Goal: Task Accomplishment & Management: Manage account settings

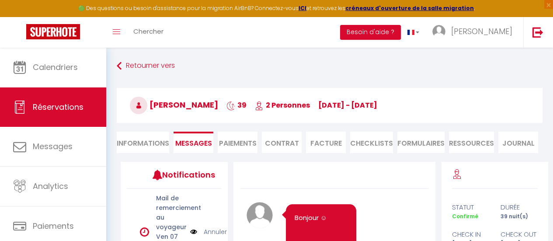
click at [59, 74] on link "Calendriers" at bounding box center [53, 67] width 106 height 39
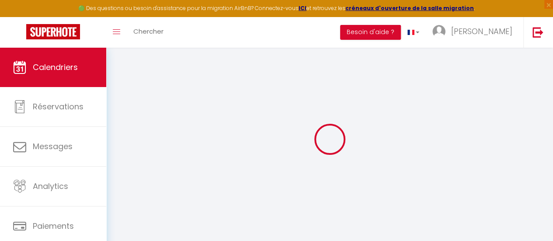
select select
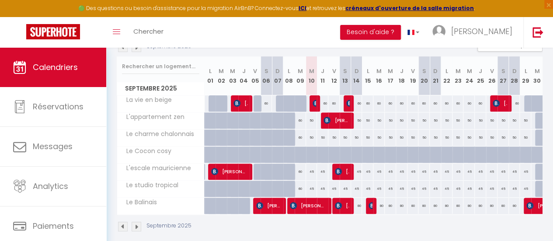
scroll to position [119, 0]
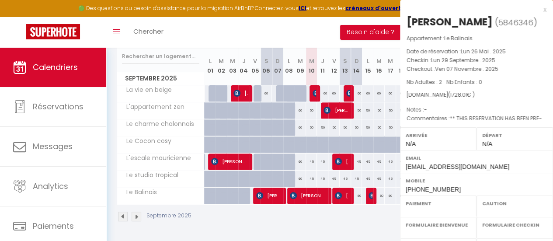
select select "OK"
select select "KO"
select select "0"
select select "1"
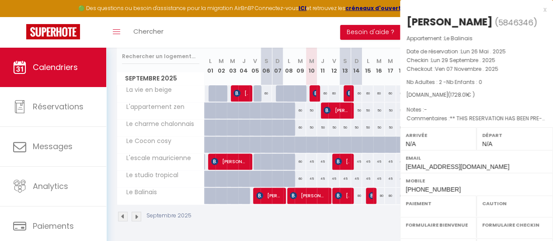
select select
select select "12451"
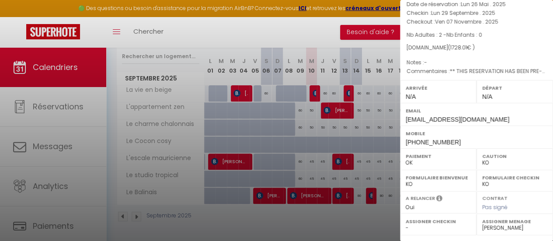
scroll to position [3, 0]
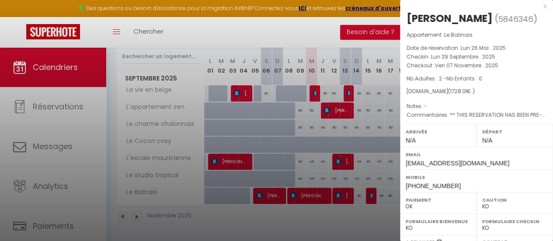
click at [539, 5] on div "x" at bounding box center [473, 6] width 146 height 10
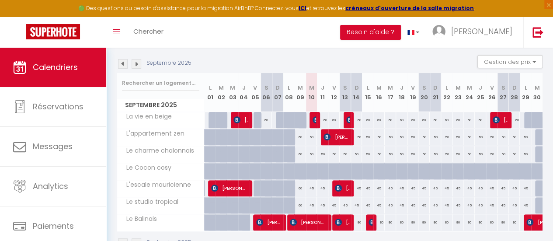
scroll to position [75, 0]
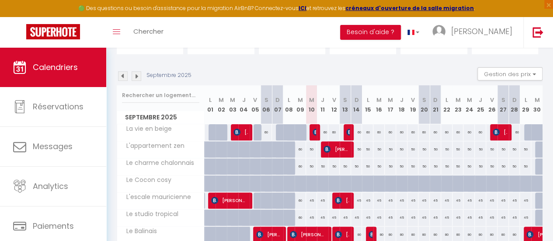
click at [139, 76] on img at bounding box center [137, 76] width 10 height 10
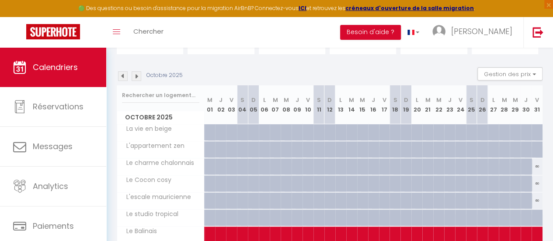
click at [136, 77] on img at bounding box center [137, 76] width 10 height 10
select select "KO"
select select "0"
select select "12451"
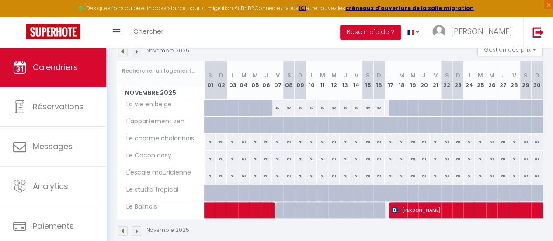
scroll to position [119, 0]
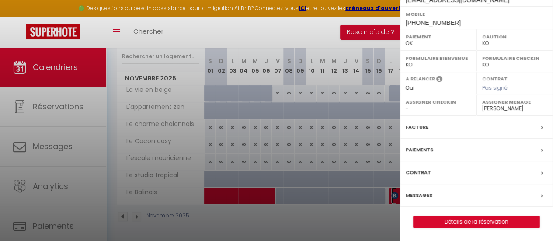
scroll to position [178, 0]
click at [350, 32] on div at bounding box center [276, 120] width 553 height 241
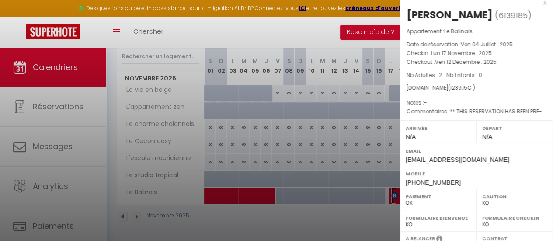
scroll to position [3, 0]
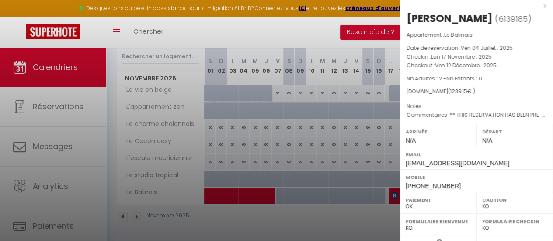
click at [539, 6] on div "x" at bounding box center [473, 6] width 146 height 10
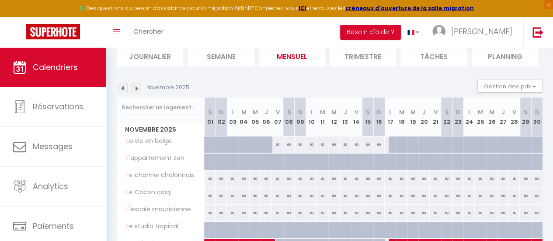
scroll to position [0, 0]
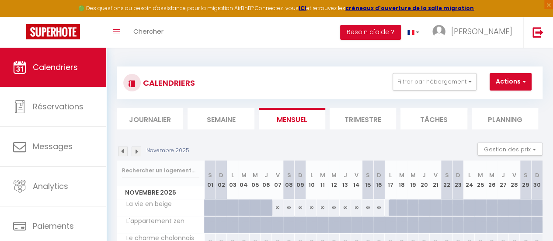
click at [125, 150] on img at bounding box center [123, 151] width 10 height 10
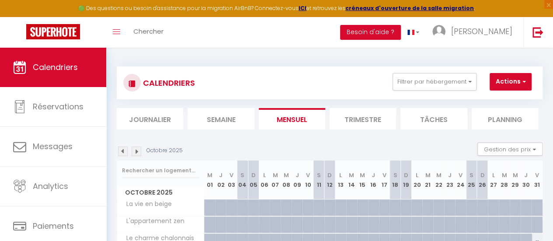
click at [124, 150] on img at bounding box center [123, 151] width 10 height 10
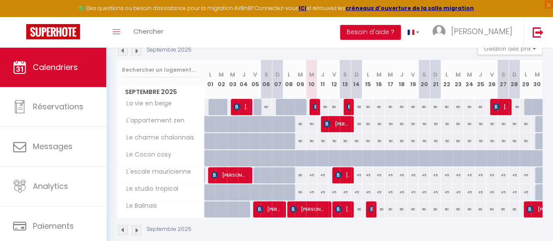
scroll to position [119, 0]
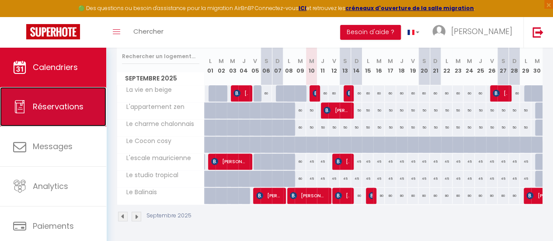
click at [60, 116] on link "Réservations" at bounding box center [53, 106] width 106 height 39
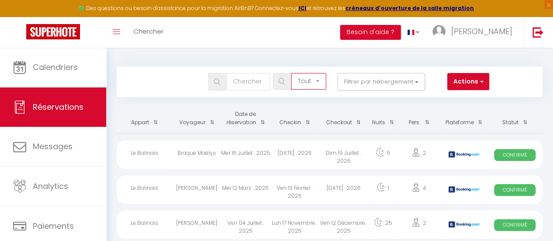
click at [304, 84] on select "Tous les statuts Annulé Confirmé Non Confirmé Tout sauf annulé No Show Request" at bounding box center [308, 81] width 35 height 17
select select "cancelled"
click at [292, 73] on select "Tous les statuts Annulé Confirmé Non Confirmé Tout sauf annulé No Show Request" at bounding box center [308, 81] width 35 height 17
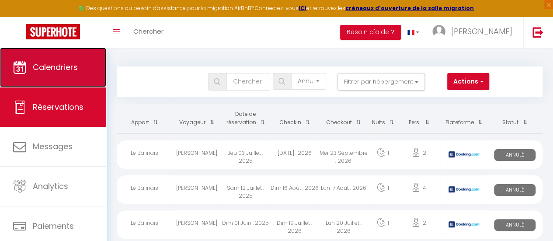
click at [18, 64] on icon at bounding box center [19, 67] width 13 height 13
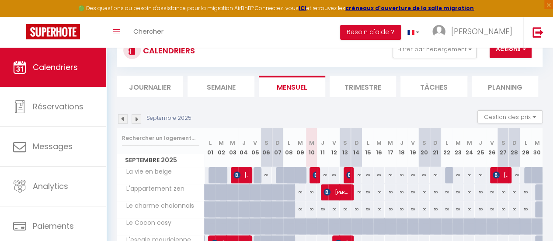
scroll to position [31, 0]
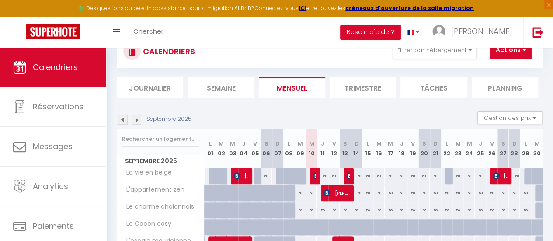
click at [135, 118] on img at bounding box center [137, 120] width 10 height 10
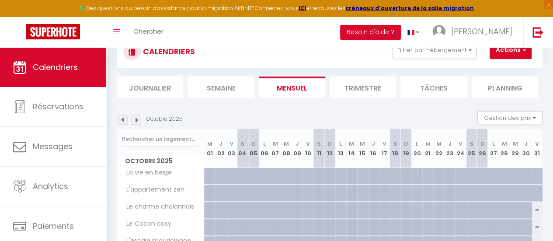
click at [136, 118] on img at bounding box center [137, 120] width 10 height 10
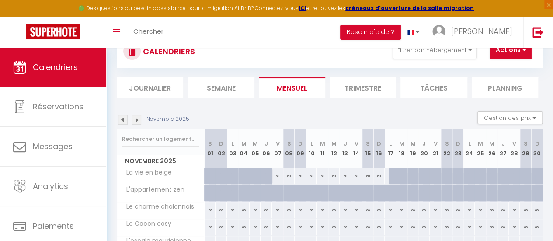
click at [137, 118] on img at bounding box center [137, 120] width 10 height 10
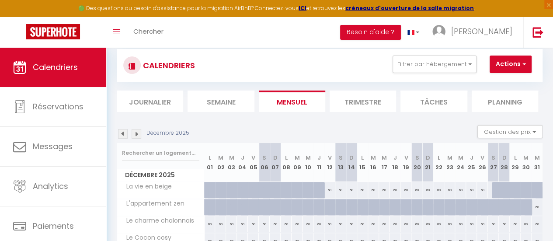
scroll to position [0, 0]
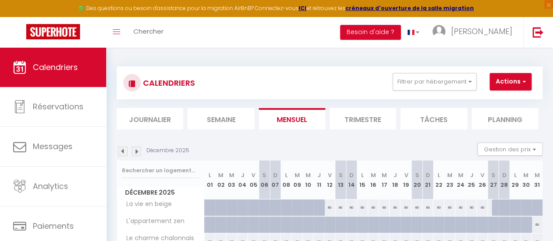
click at [122, 151] on img at bounding box center [123, 151] width 10 height 10
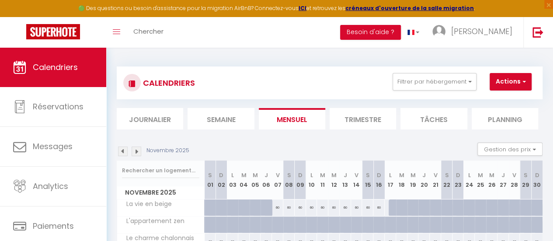
click at [122, 151] on img at bounding box center [123, 151] width 10 height 10
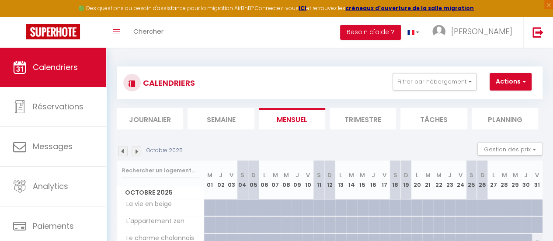
click at [122, 151] on img at bounding box center [123, 151] width 10 height 10
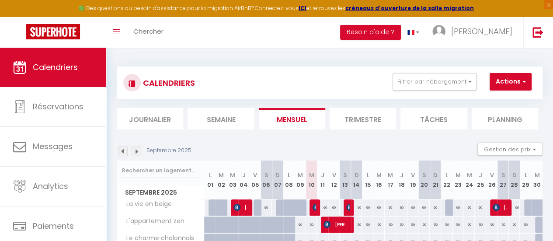
click at [122, 151] on img at bounding box center [123, 151] width 10 height 10
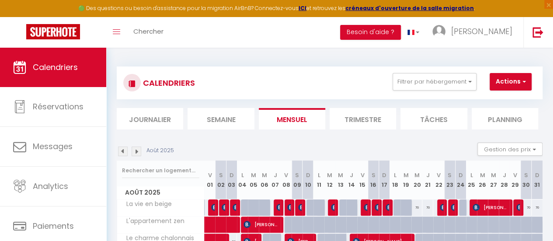
click at [135, 148] on img at bounding box center [137, 151] width 10 height 10
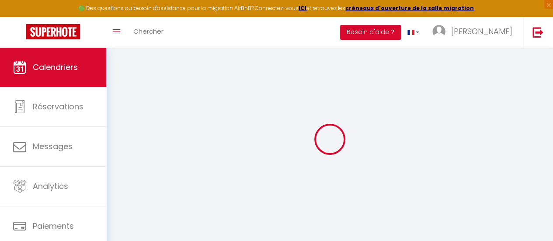
select select
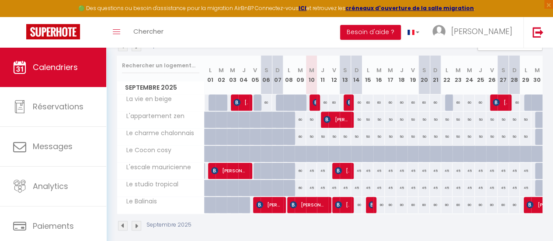
scroll to position [119, 0]
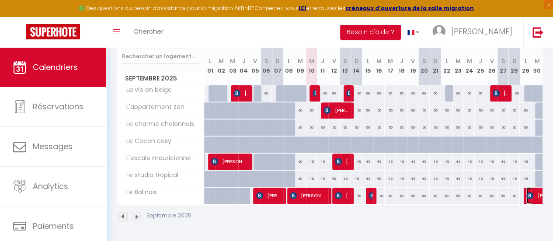
select select "OK"
select select "KO"
select select "0"
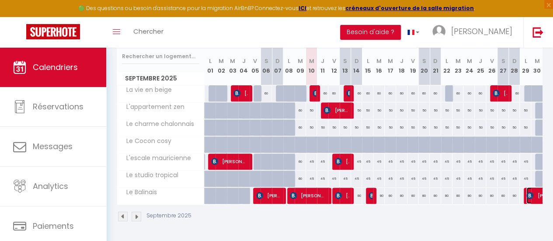
select select "1"
select select
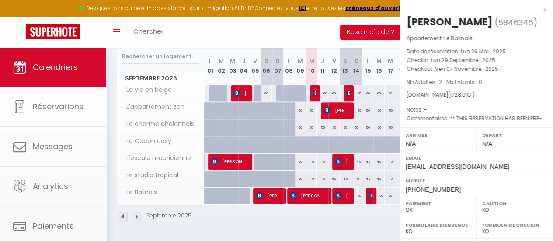
select select "12451"
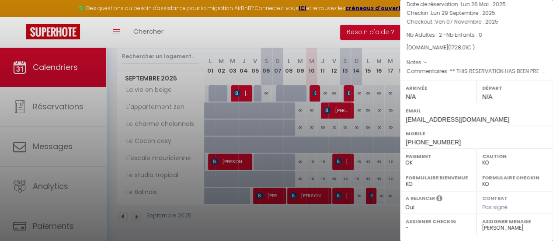
scroll to position [3, 0]
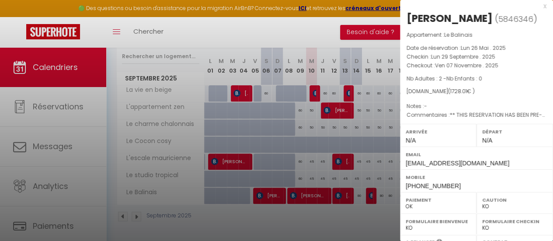
click at [538, 7] on div "x" at bounding box center [473, 6] width 146 height 10
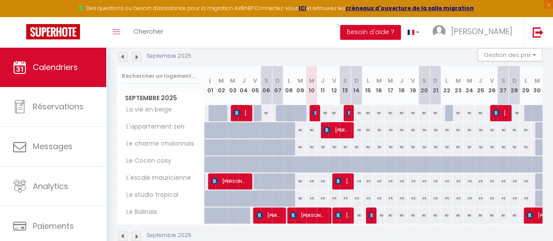
scroll to position [75, 0]
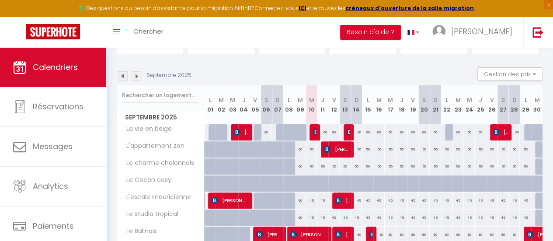
click at [135, 76] on img at bounding box center [137, 76] width 10 height 10
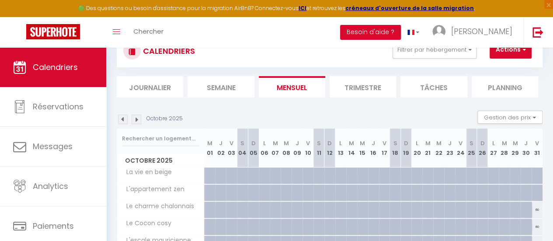
scroll to position [31, 0]
click at [124, 121] on img at bounding box center [123, 120] width 10 height 10
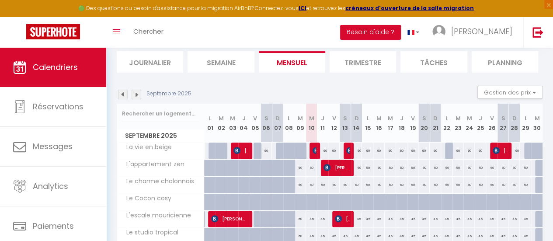
scroll to position [75, 0]
